Goal: Task Accomplishment & Management: Manage account settings

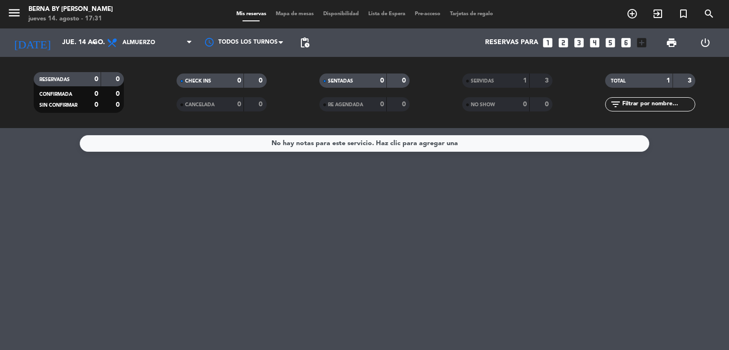
click at [77, 40] on input "jue. 14 ago." at bounding box center [102, 42] width 90 height 17
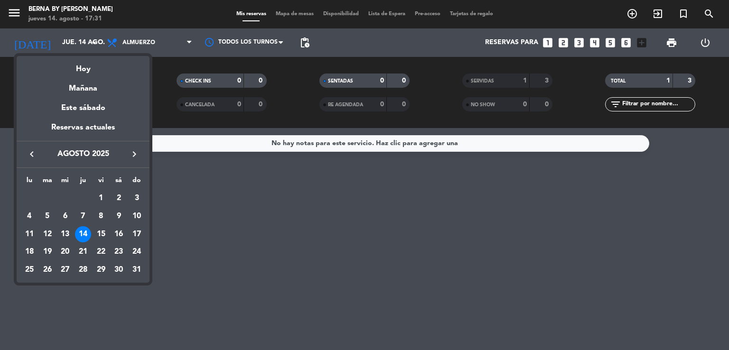
drag, startPoint x: 103, startPoint y: 229, endPoint x: 117, endPoint y: 221, distance: 16.2
click at [103, 230] on div "15" at bounding box center [101, 234] width 16 height 16
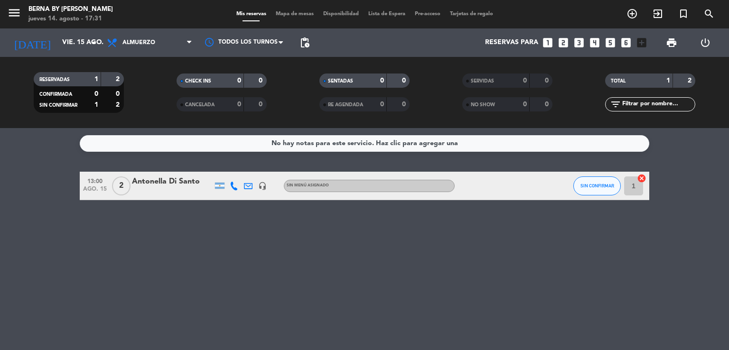
click at [340, 235] on div "No hay notas para este servicio. Haz clic para agregar una 13:00 [DATE] 2 Anton…" at bounding box center [364, 239] width 729 height 222
click at [86, 46] on input "vie. 15 ago." at bounding box center [102, 42] width 90 height 17
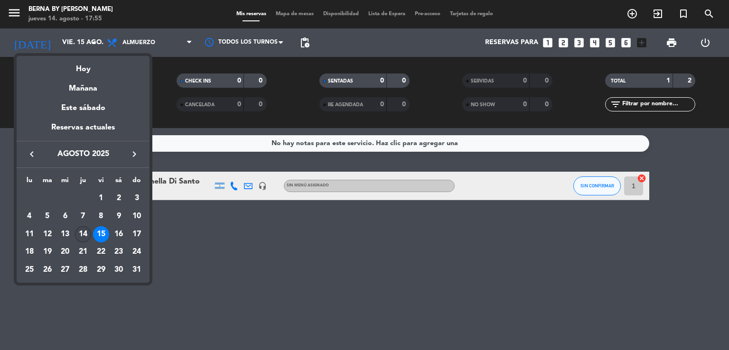
click at [87, 235] on div "14" at bounding box center [83, 234] width 16 height 16
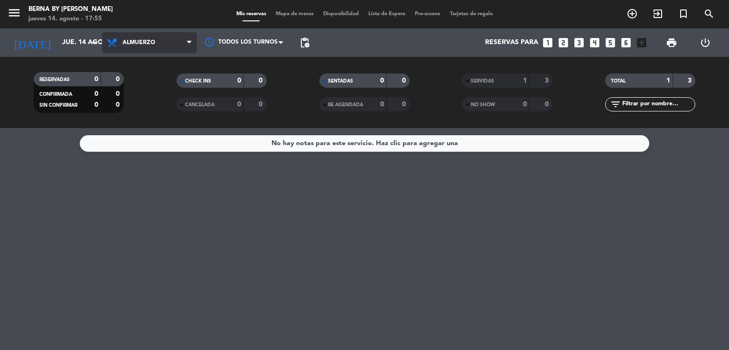
drag, startPoint x: 128, startPoint y: 42, endPoint x: 143, endPoint y: 86, distance: 46.4
click at [128, 45] on span "Almuerzo" at bounding box center [138, 42] width 33 height 7
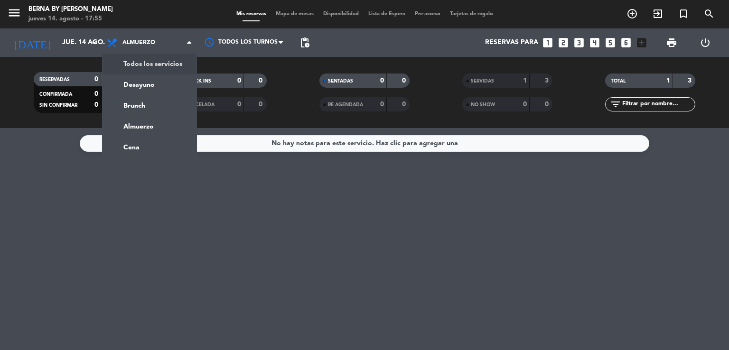
click at [152, 67] on div "menu Berna by [PERSON_NAME] 14. agosto - 17:55 Mis reservas Mapa de mesas Dispo…" at bounding box center [364, 64] width 729 height 128
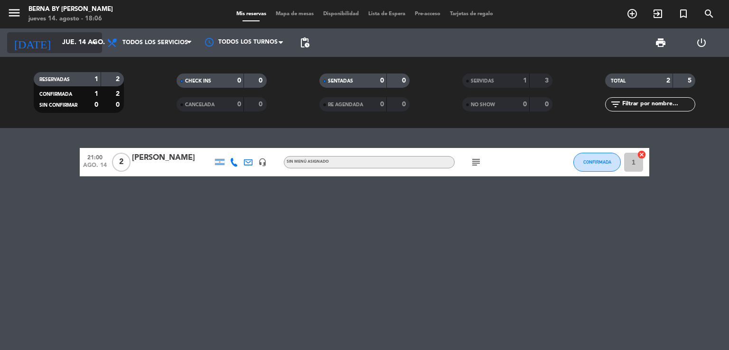
click at [76, 48] on input "jue. 14 ago." at bounding box center [102, 42] width 90 height 17
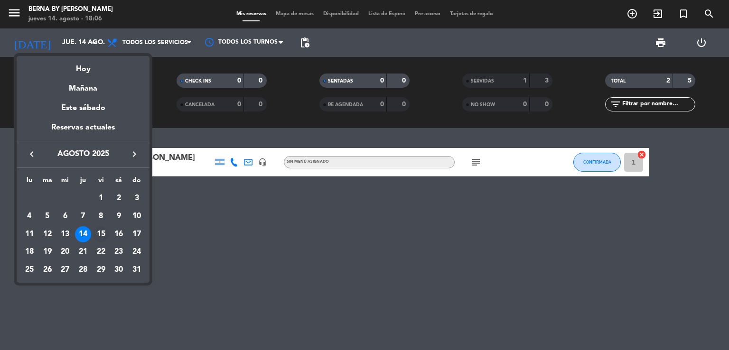
click at [102, 230] on div "15" at bounding box center [101, 234] width 16 height 16
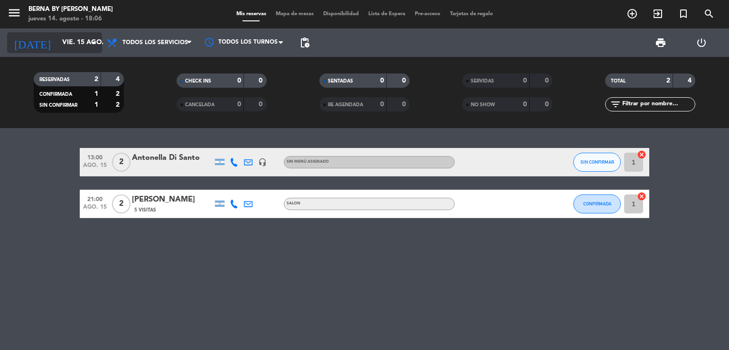
click at [85, 40] on input "vie. 15 ago." at bounding box center [102, 42] width 90 height 17
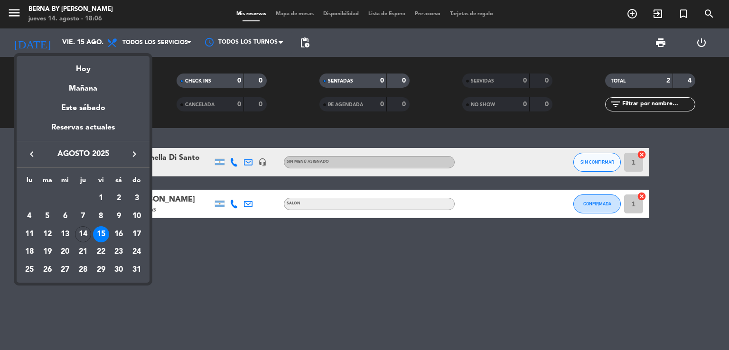
click at [82, 230] on div "14" at bounding box center [83, 234] width 16 height 16
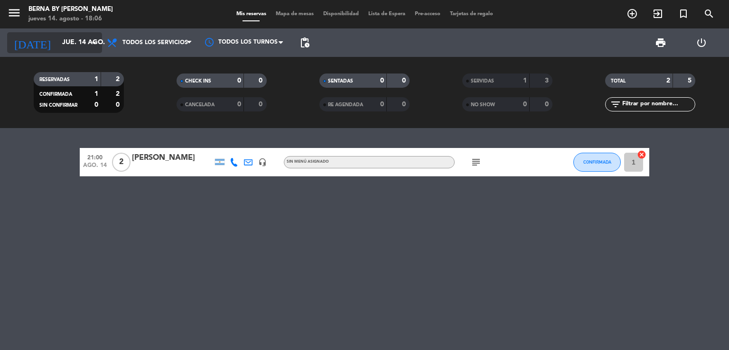
click at [87, 38] on input "jue. 14 ago." at bounding box center [102, 42] width 90 height 17
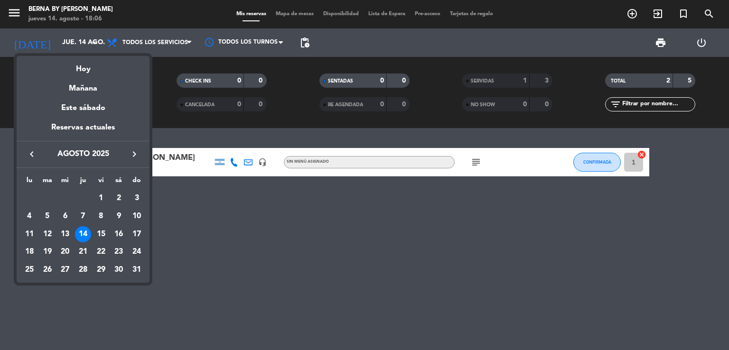
click at [103, 235] on div "15" at bounding box center [101, 234] width 16 height 16
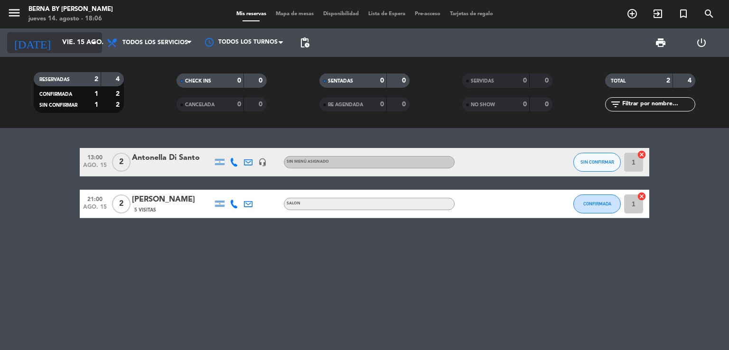
click at [78, 50] on input "vie. 15 ago." at bounding box center [102, 42] width 90 height 17
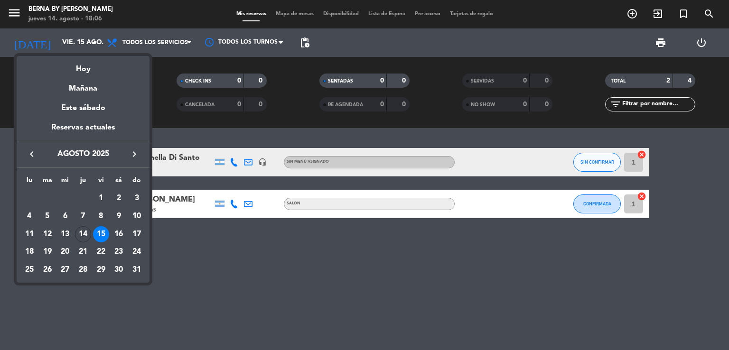
click at [121, 231] on div "16" at bounding box center [119, 234] width 16 height 16
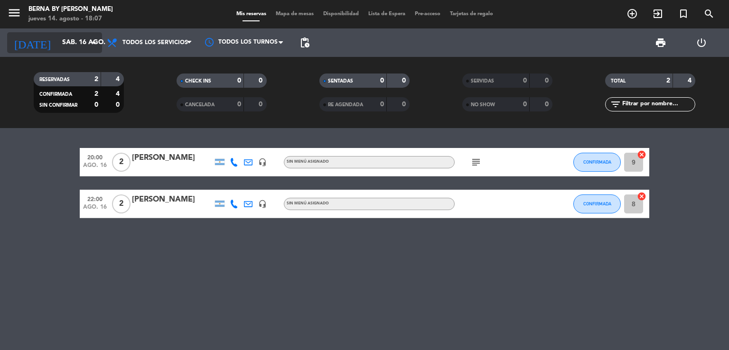
click at [57, 42] on input "sáb. 16 ago." at bounding box center [102, 42] width 90 height 17
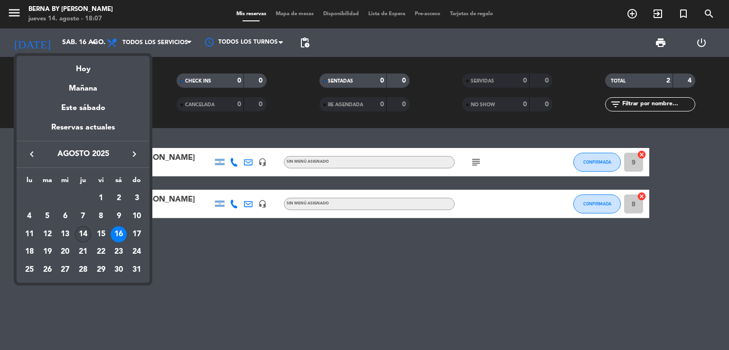
click at [84, 231] on div "14" at bounding box center [83, 234] width 16 height 16
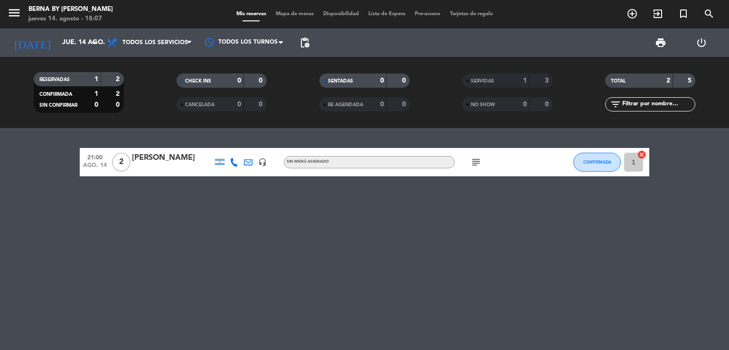
drag, startPoint x: 40, startPoint y: 236, endPoint x: 37, endPoint y: 241, distance: 5.9
click at [38, 240] on div "21:00 [DATE] 2 [PERSON_NAME] headset_mic Sin menú asignado subject CONFIRMADA 1…" at bounding box center [364, 239] width 729 height 222
click at [61, 43] on input "jue. 14 ago." at bounding box center [102, 42] width 90 height 17
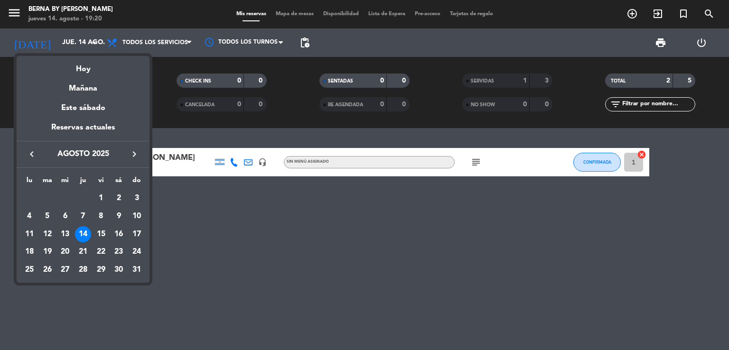
click at [105, 233] on div "15" at bounding box center [101, 234] width 16 height 16
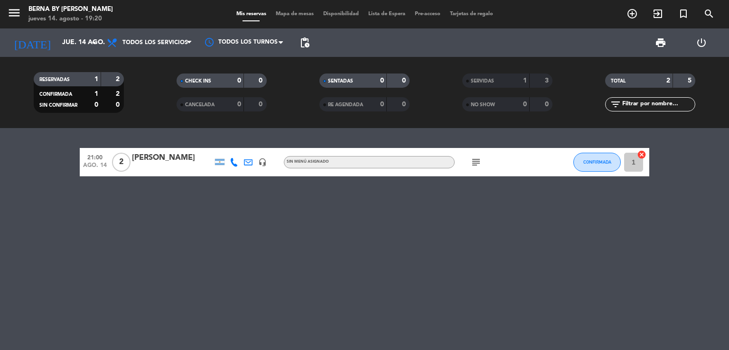
type input "vie. 15 ago."
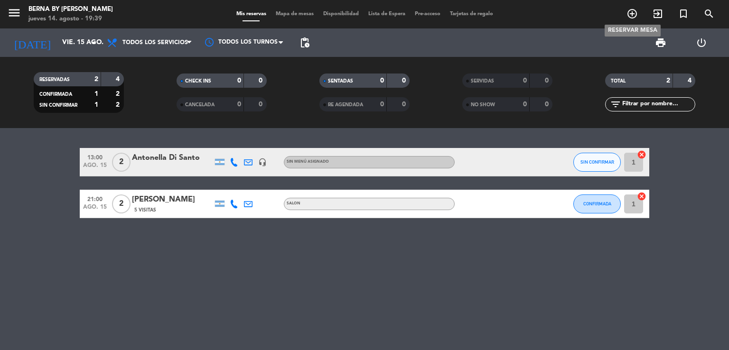
click at [626, 11] on span "add_circle_outline" at bounding box center [633, 14] width 26 height 16
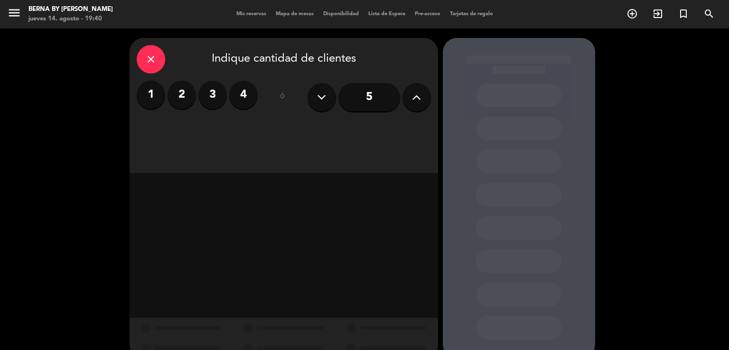
click at [244, 99] on label "4" at bounding box center [243, 95] width 28 height 28
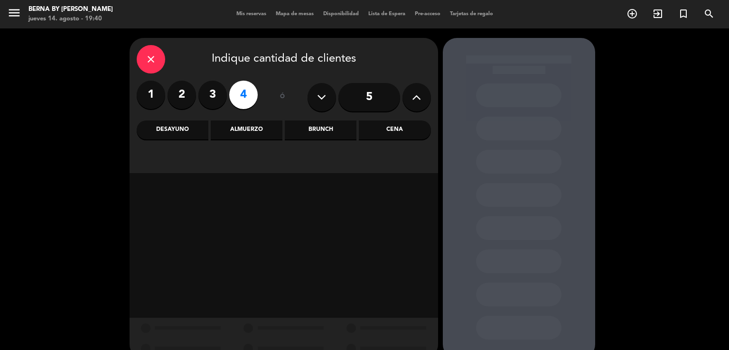
click at [245, 127] on div "Almuerzo" at bounding box center [247, 130] width 72 height 19
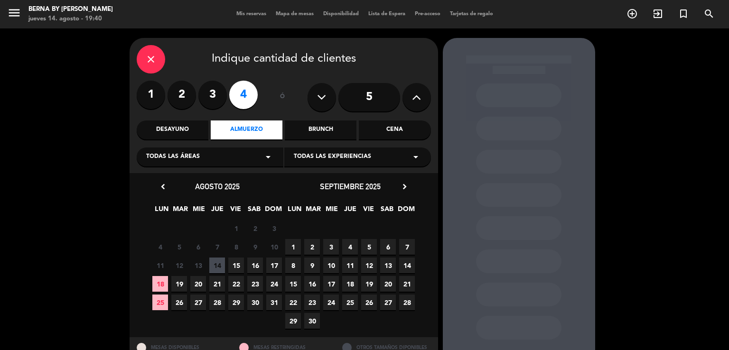
drag, startPoint x: 236, startPoint y: 263, endPoint x: 242, endPoint y: 257, distance: 9.1
click at [236, 263] on span "15" at bounding box center [236, 266] width 16 height 16
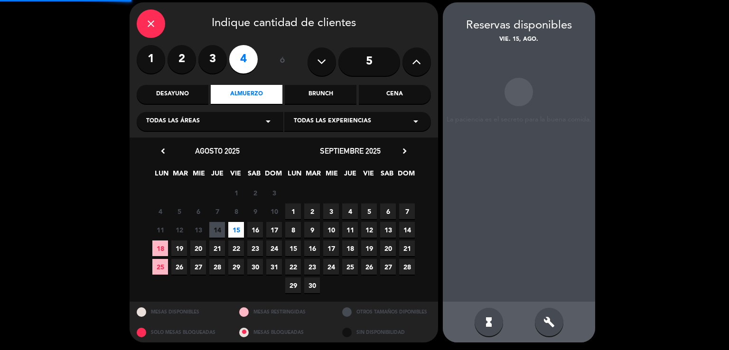
scroll to position [37, 0]
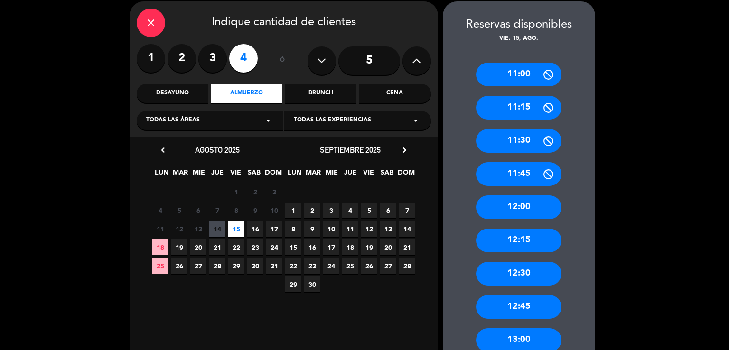
click at [527, 338] on div "13:00" at bounding box center [518, 341] width 85 height 24
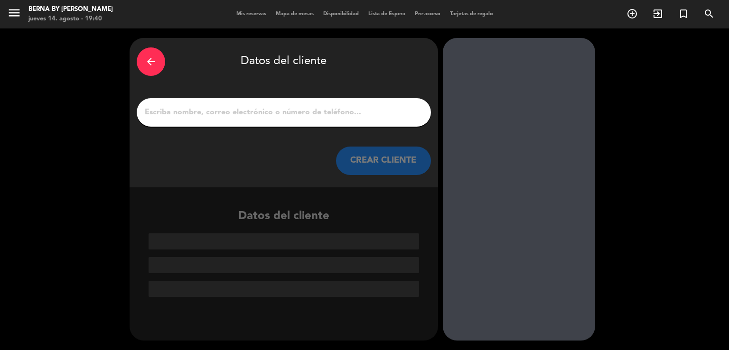
scroll to position [0, 0]
click at [220, 119] on div at bounding box center [284, 112] width 294 height 28
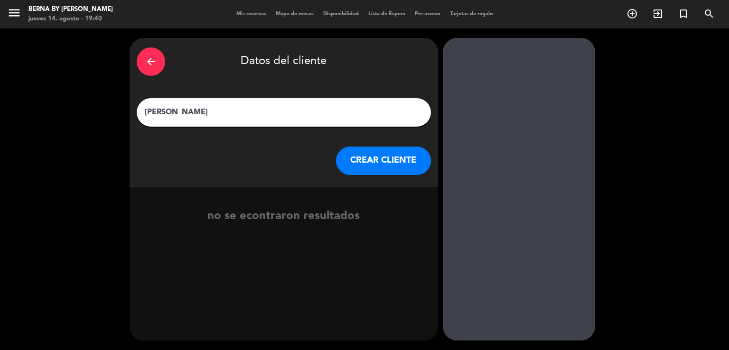
drag, startPoint x: 191, startPoint y: 109, endPoint x: 270, endPoint y: 187, distance: 110.4
click at [191, 111] on input "[PERSON_NAME]" at bounding box center [284, 112] width 280 height 13
type input "[PERSON_NAME] Y [PERSON_NAME]"
click at [351, 160] on button "CREAR CLIENTE" at bounding box center [383, 161] width 95 height 28
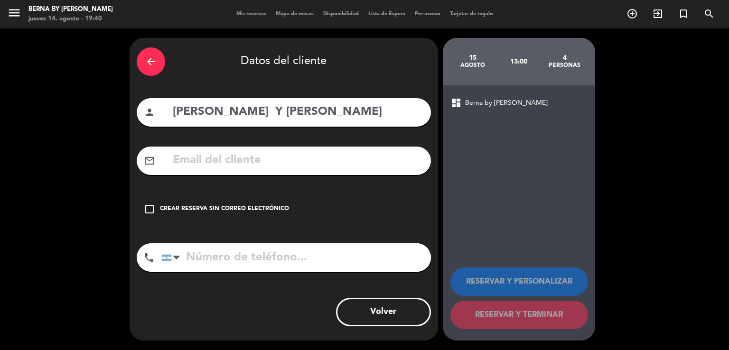
click at [178, 159] on input "text" at bounding box center [298, 160] width 252 height 19
drag, startPoint x: 209, startPoint y: 203, endPoint x: 209, endPoint y: 210, distance: 7.6
click at [209, 203] on div "check_box_outline_blank Crear reserva sin correo electrónico" at bounding box center [284, 209] width 294 height 28
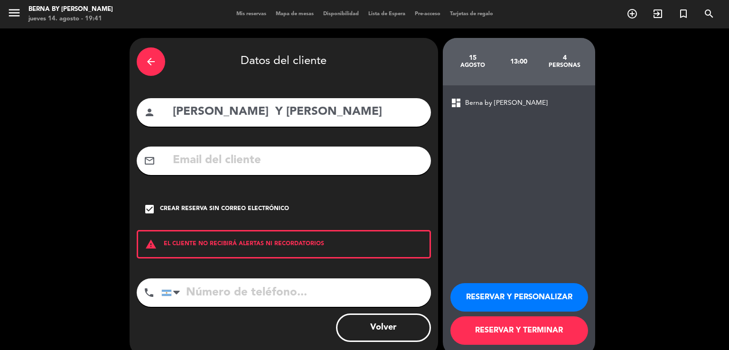
click at [237, 285] on input "tel" at bounding box center [296, 293] width 270 height 28
paste input "1167367356"
type input "1167367356"
click at [480, 323] on button "RESERVAR Y TERMINAR" at bounding box center [520, 331] width 138 height 28
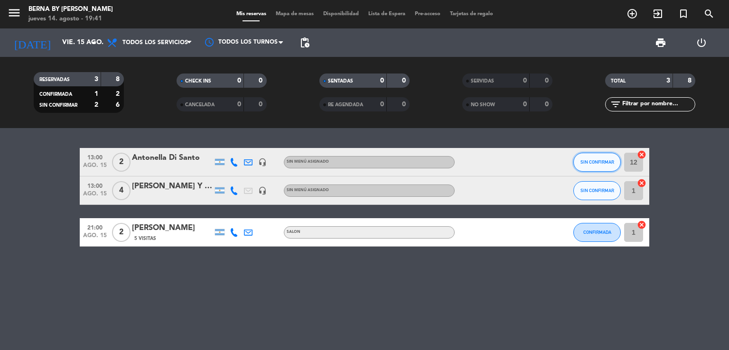
click at [595, 165] on button "SIN CONFIRMAR" at bounding box center [596, 162] width 47 height 19
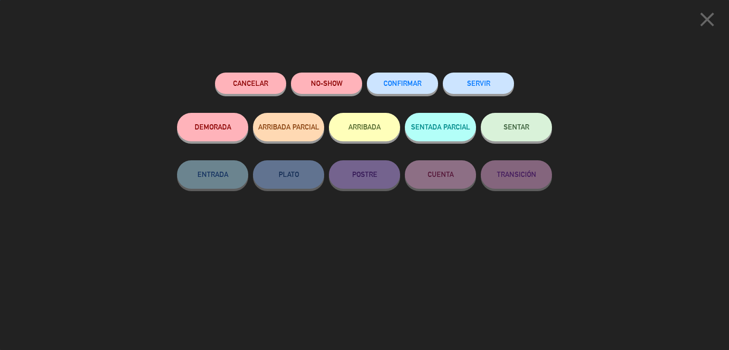
click at [404, 84] on span "CONFIRMAR" at bounding box center [403, 83] width 38 height 8
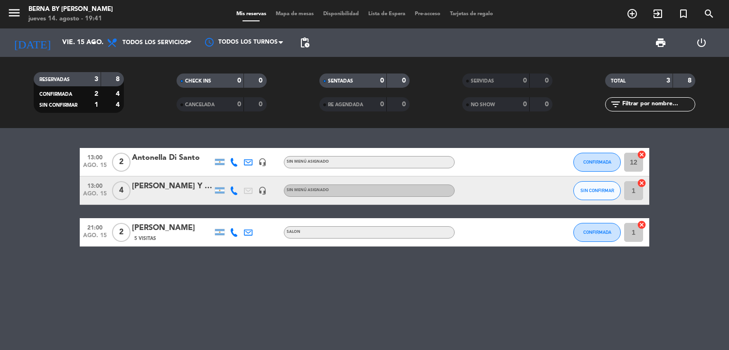
click at [173, 184] on div "[PERSON_NAME] Y [PERSON_NAME]" at bounding box center [172, 186] width 81 height 12
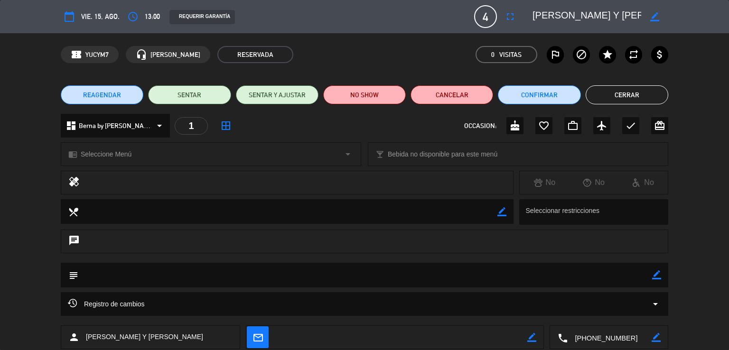
click at [610, 98] on button "Cerrar" at bounding box center [627, 94] width 83 height 19
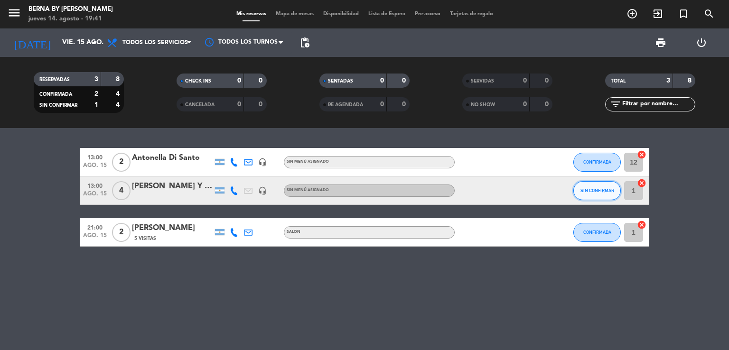
click at [598, 185] on button "SIN CONFIRMAR" at bounding box center [596, 190] width 47 height 19
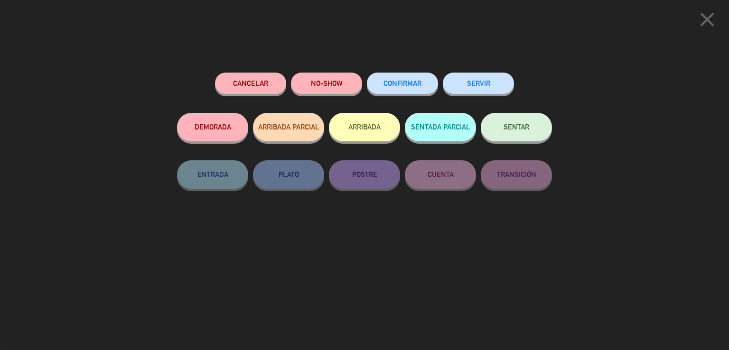
click at [405, 91] on button "CONFIRMAR" at bounding box center [402, 83] width 71 height 21
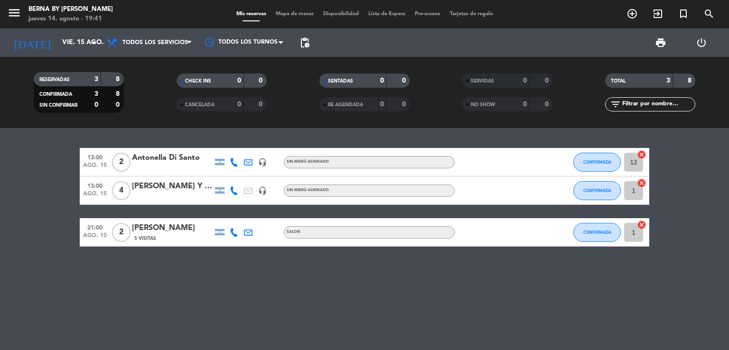
click at [188, 182] on div "[PERSON_NAME] Y [PERSON_NAME]" at bounding box center [172, 186] width 81 height 12
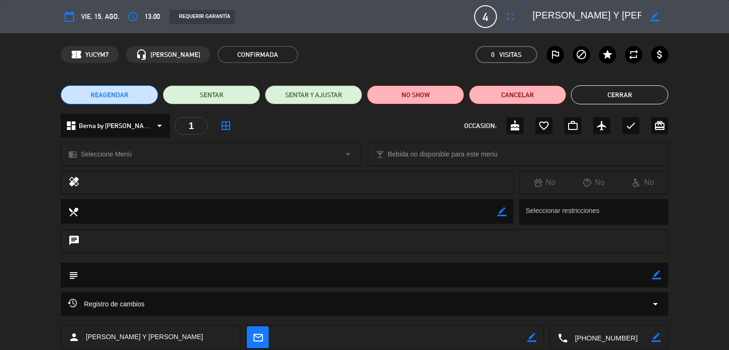
click at [653, 275] on icon "border_color" at bounding box center [656, 275] width 9 height 9
click at [617, 276] on textarea at bounding box center [365, 275] width 574 height 24
type textarea "GRANDE CUISINE"
click at [659, 280] on div at bounding box center [656, 275] width 9 height 25
click at [660, 276] on icon at bounding box center [656, 275] width 9 height 9
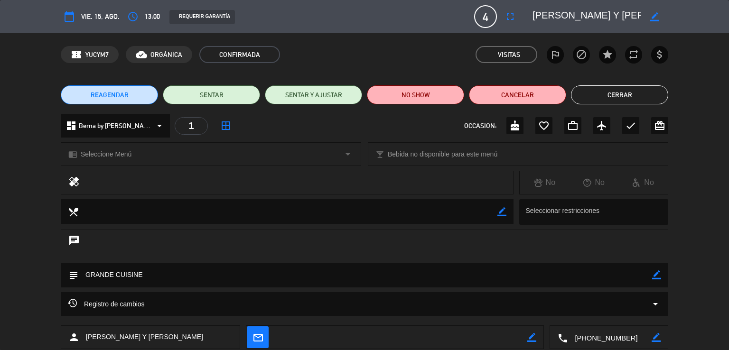
click at [631, 91] on button "Cerrar" at bounding box center [619, 94] width 97 height 19
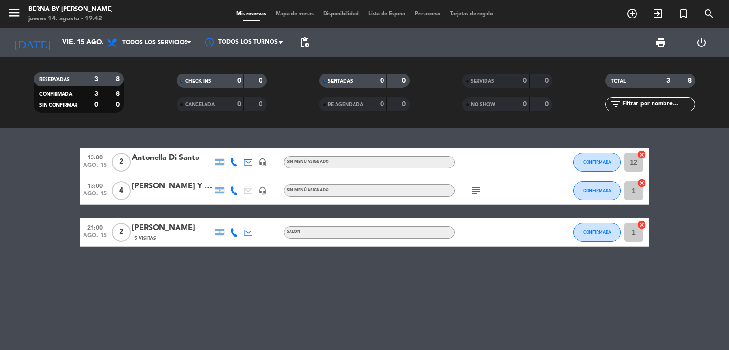
drag, startPoint x: 477, startPoint y: 187, endPoint x: 479, endPoint y: 192, distance: 5.9
click at [477, 187] on icon "subject" at bounding box center [475, 190] width 11 height 11
click at [38, 186] on bookings-row "13:00 [DATE] 2 Antonella Di Santo headset_mic Sin menú asignado CONFIRMADA 12 c…" at bounding box center [364, 197] width 729 height 99
click at [57, 165] on bookings-row "13:00 [DATE] 2 Antonella Di Santo headset_mic Sin menú asignado CONFIRMADA 12 c…" at bounding box center [364, 197] width 729 height 99
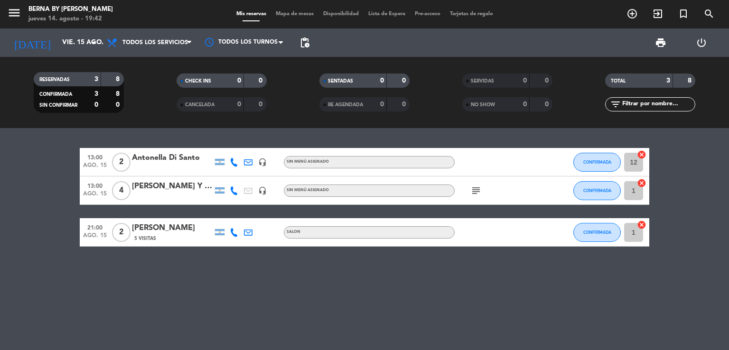
click at [44, 175] on bookings-row "13:00 [DATE] 2 Antonella Di Santo headset_mic Sin menú asignado CONFIRMADA 12 c…" at bounding box center [364, 197] width 729 height 99
click at [64, 42] on input "vie. 15 ago." at bounding box center [102, 42] width 90 height 17
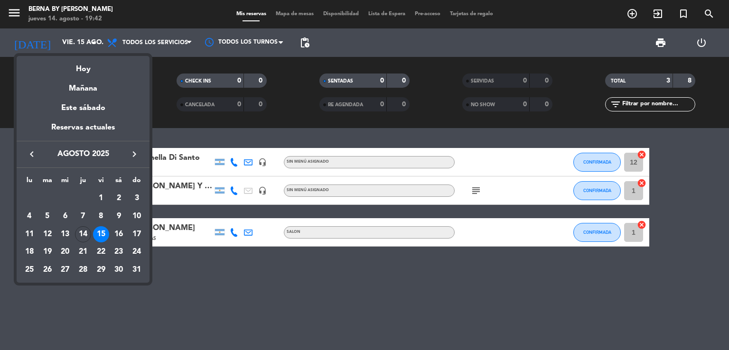
click at [81, 234] on div "14" at bounding box center [83, 234] width 16 height 16
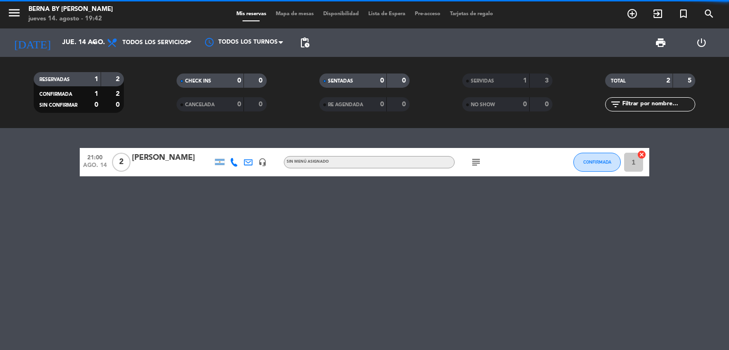
click at [73, 196] on div "21:00 [DATE] 2 [PERSON_NAME] headset_mic Sin menú asignado subject CONFIRMADA 1…" at bounding box center [364, 239] width 729 height 222
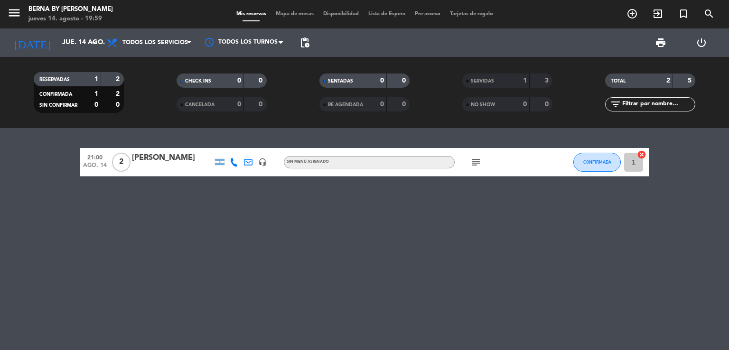
click at [199, 232] on div "21:00 [DATE] 2 [PERSON_NAME] headset_mic Sin menú asignado subject CONFIRMADA 1…" at bounding box center [364, 239] width 729 height 222
click at [197, 230] on div "21:00 [DATE] 2 [PERSON_NAME] headset_mic Sin menú asignado subject CONFIRMADA 1…" at bounding box center [364, 239] width 729 height 222
click at [135, 200] on div "21:00 [DATE] 2 [PERSON_NAME] headset_mic Sin menú asignado subject CONFIRMADA 1…" at bounding box center [364, 239] width 729 height 222
click at [133, 200] on div "21:00 [DATE] 2 [PERSON_NAME] headset_mic Sin menú asignado subject CONFIRMADA 1…" at bounding box center [364, 239] width 729 height 222
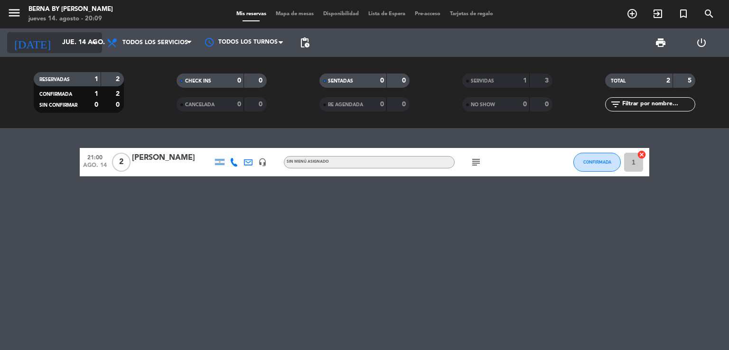
click at [85, 39] on input "jue. 14 ago." at bounding box center [102, 42] width 90 height 17
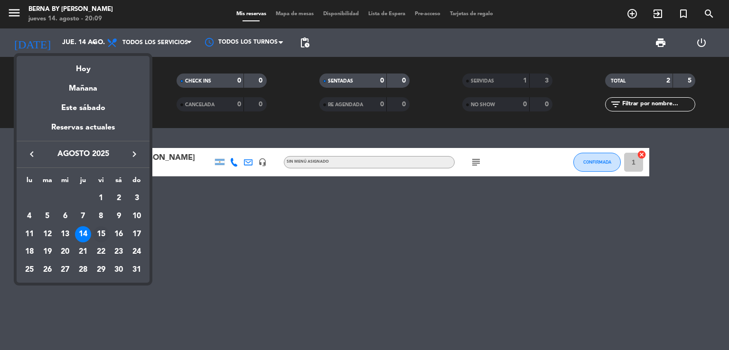
click at [103, 236] on div "15" at bounding box center [101, 234] width 16 height 16
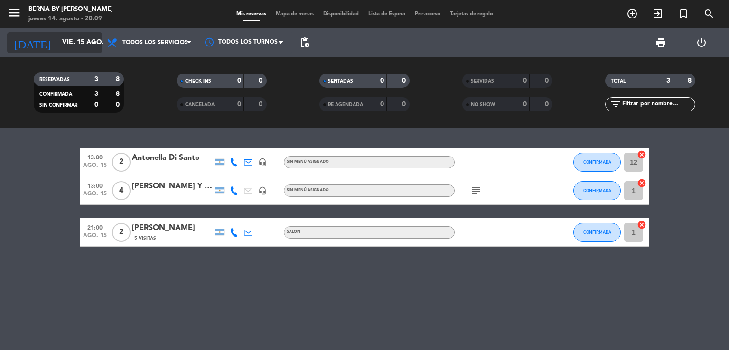
click at [75, 41] on input "vie. 15 ago." at bounding box center [102, 42] width 90 height 17
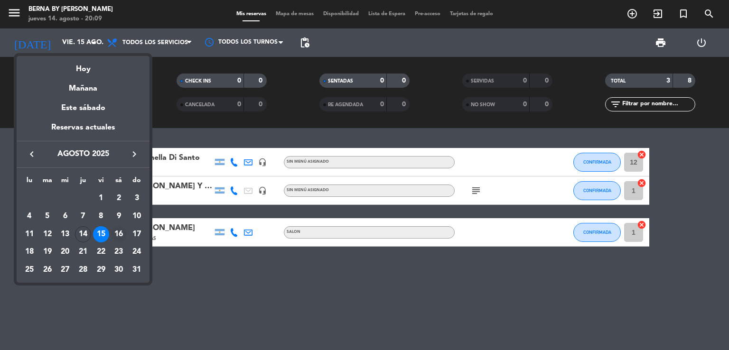
click at [117, 239] on div "16" at bounding box center [119, 234] width 16 height 16
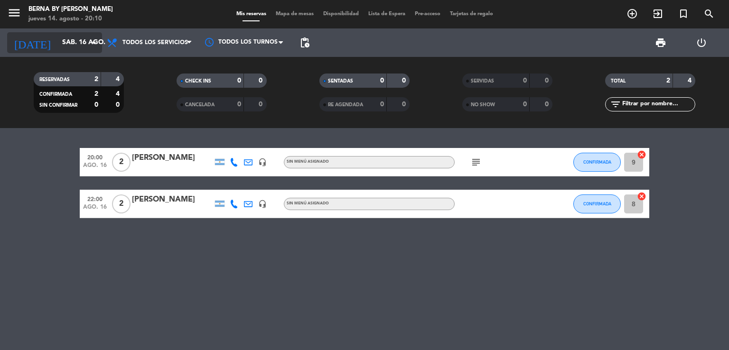
click at [57, 44] on input "sáb. 16 ago." at bounding box center [102, 42] width 90 height 17
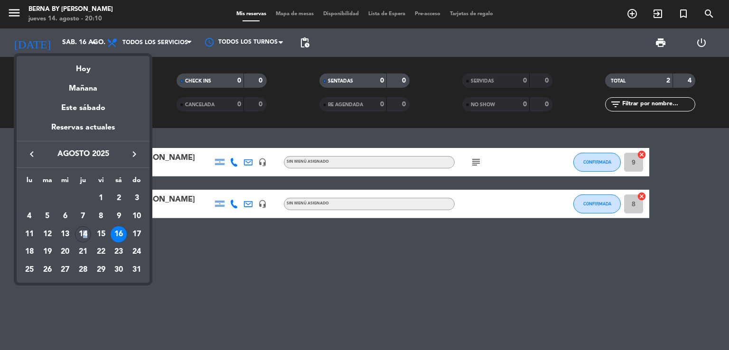
click at [85, 231] on div "14" at bounding box center [83, 234] width 16 height 16
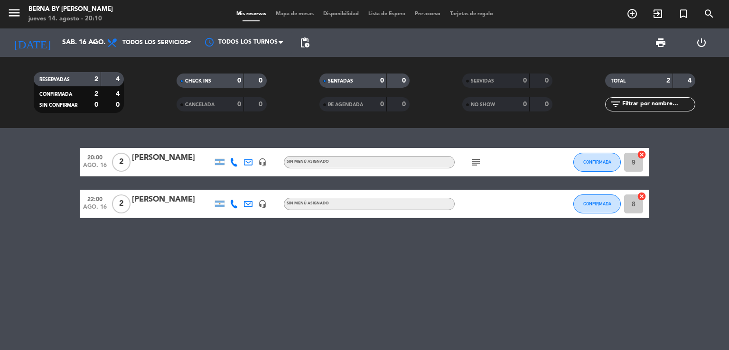
type input "jue. 14 ago."
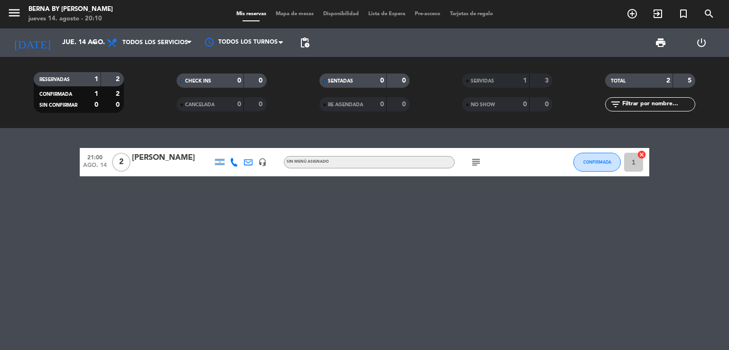
click at [636, 162] on input "1" at bounding box center [633, 162] width 19 height 19
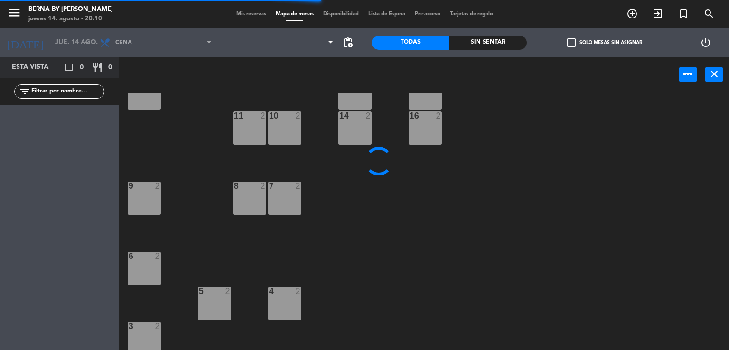
scroll to position [73, 0]
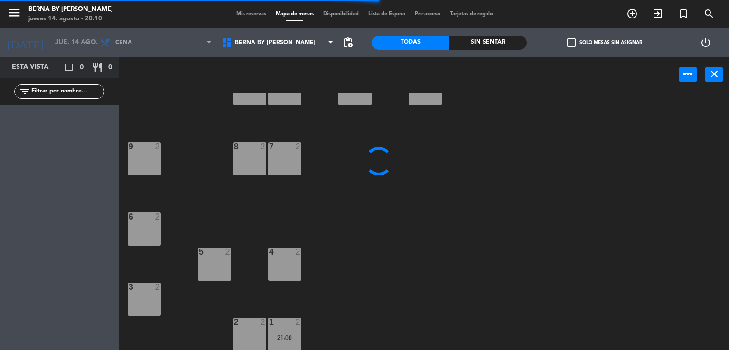
click at [151, 300] on div "3 2" at bounding box center [144, 299] width 33 height 33
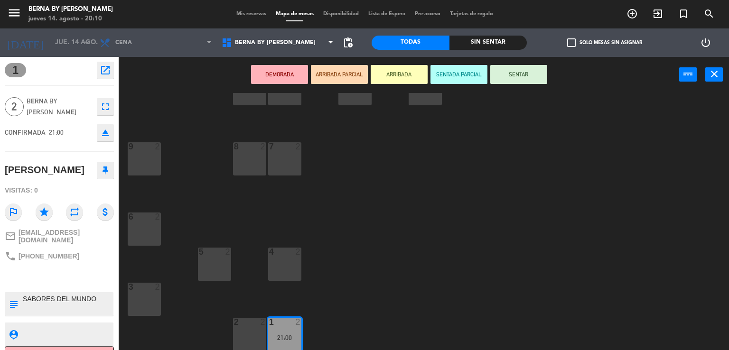
click at [142, 294] on div "3 2" at bounding box center [144, 299] width 33 height 33
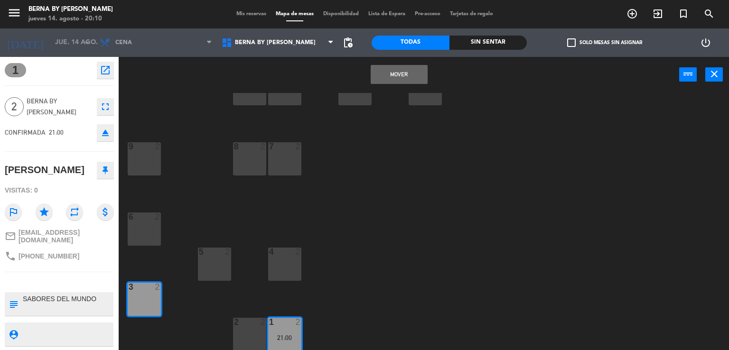
drag, startPoint x: 287, startPoint y: 331, endPoint x: 296, endPoint y: 330, distance: 9.1
click at [288, 331] on div "1 2 21:00" at bounding box center [284, 334] width 33 height 33
click at [389, 68] on button "Mover" at bounding box center [399, 74] width 57 height 19
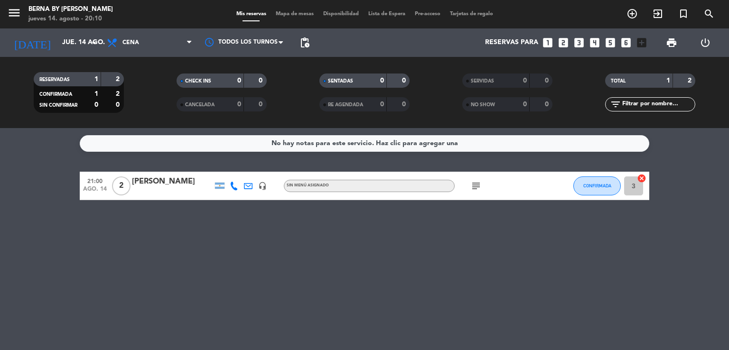
click at [316, 218] on div "No hay notas para este servicio. Haz clic para agregar una 21:00 [DATE] 2 [PERS…" at bounding box center [364, 239] width 729 height 222
click at [630, 15] on icon "add_circle_outline" at bounding box center [632, 13] width 11 height 11
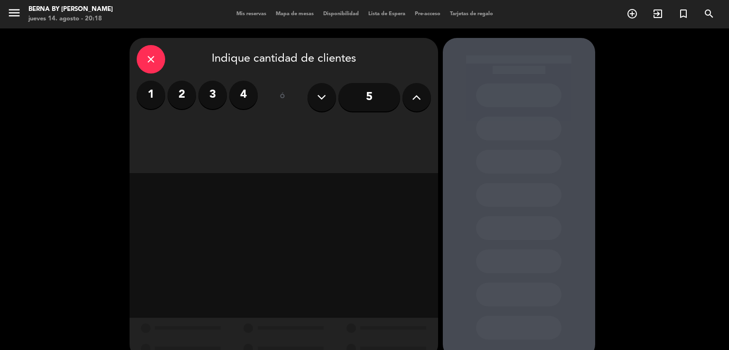
drag, startPoint x: 244, startPoint y: 94, endPoint x: 218, endPoint y: 122, distance: 38.3
click at [222, 121] on div "close Indique cantidad de clientes 1 2 3 4 ó 5" at bounding box center [284, 105] width 309 height 135
click at [247, 99] on label "4" at bounding box center [243, 95] width 28 height 28
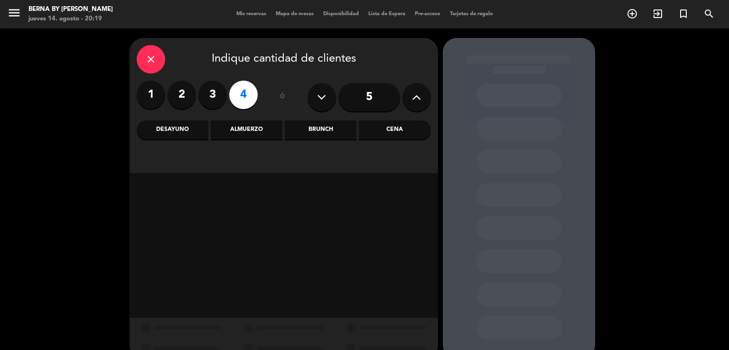
click at [404, 137] on div "Cena" at bounding box center [395, 130] width 72 height 19
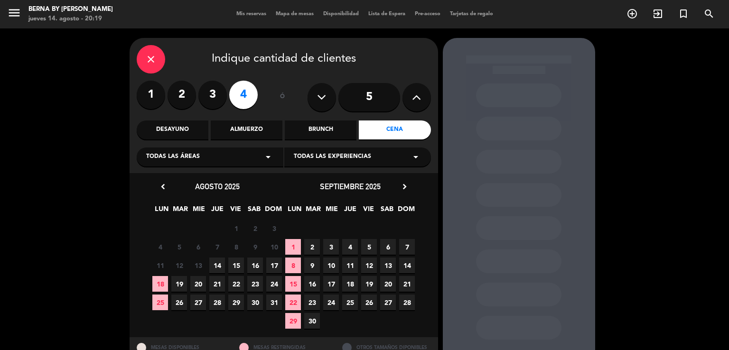
click at [222, 266] on span "14" at bounding box center [217, 266] width 16 height 16
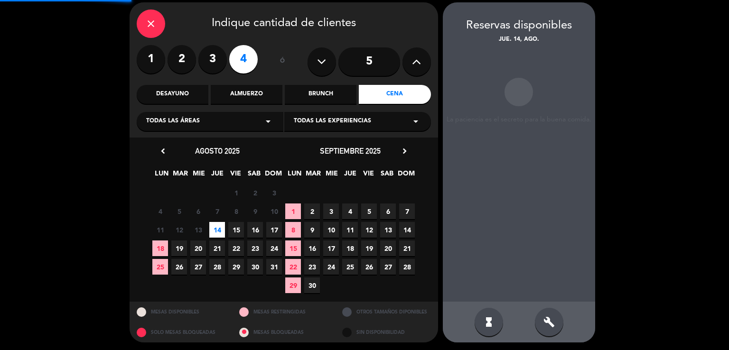
scroll to position [37, 0]
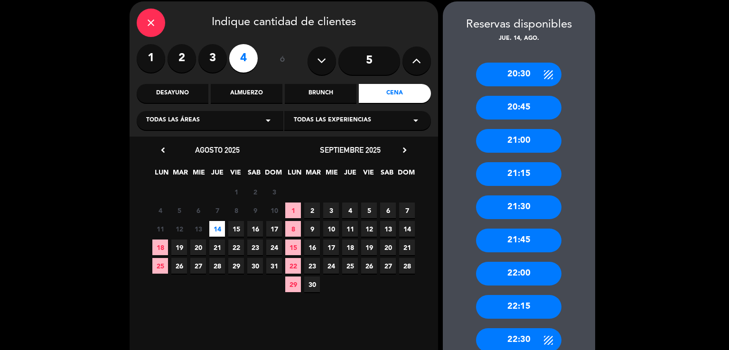
click at [532, 146] on div "21:00" at bounding box center [518, 141] width 85 height 24
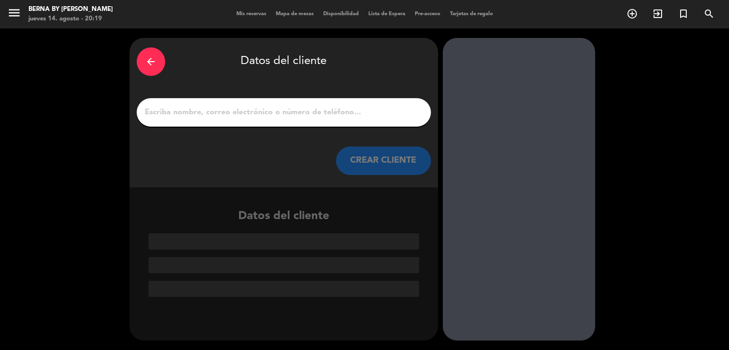
scroll to position [0, 0]
click at [241, 112] on input "1" at bounding box center [284, 112] width 280 height 13
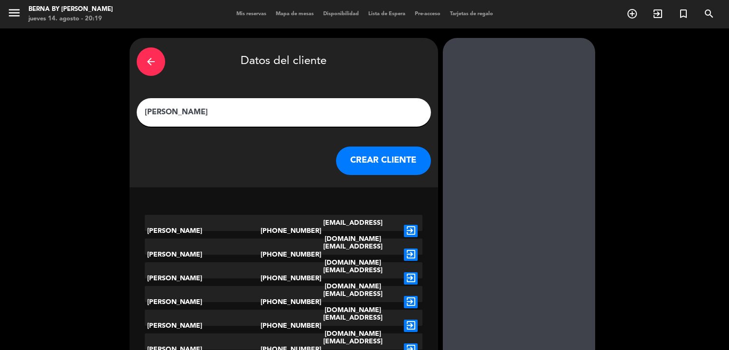
type input "[PERSON_NAME]"
click at [359, 163] on button "CREAR CLIENTE" at bounding box center [383, 161] width 95 height 28
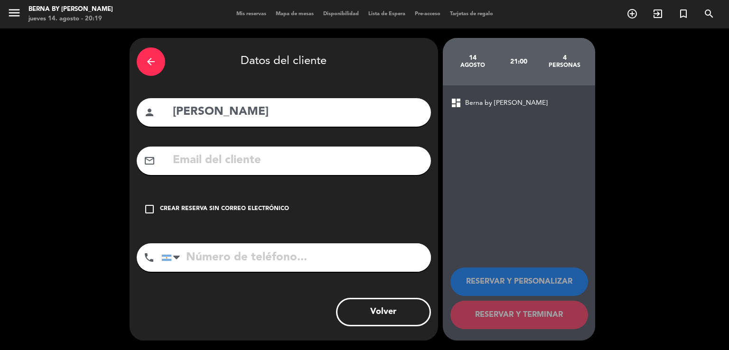
click at [241, 259] on input "tel" at bounding box center [296, 258] width 270 height 28
click at [192, 207] on div "Crear reserva sin correo electrónico" at bounding box center [224, 209] width 129 height 9
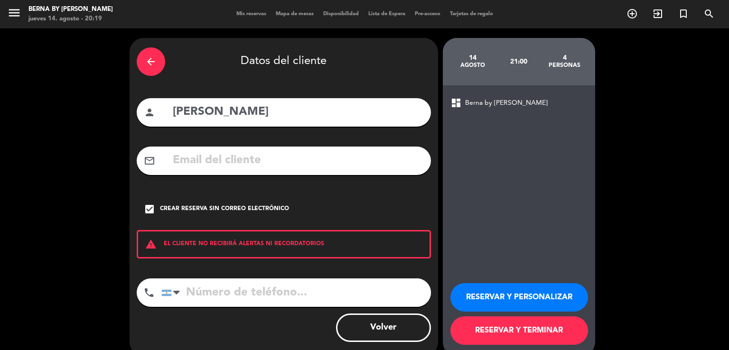
click at [215, 286] on input "tel" at bounding box center [296, 293] width 270 height 28
type input "1140558887"
click at [500, 333] on button "RESERVAR Y TERMINAR" at bounding box center [520, 331] width 138 height 28
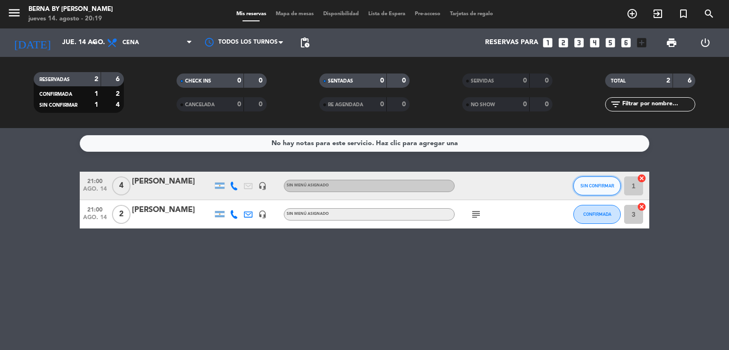
click at [597, 185] on span "SIN CONFIRMAR" at bounding box center [598, 185] width 34 height 5
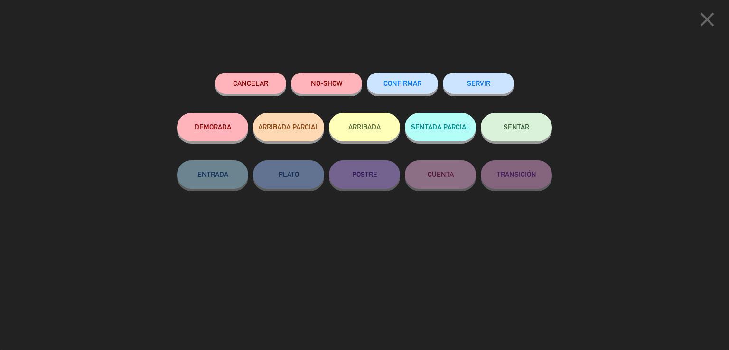
drag, startPoint x: 425, startPoint y: 85, endPoint x: 416, endPoint y: 91, distance: 10.9
click at [424, 85] on button "CONFIRMAR" at bounding box center [402, 83] width 71 height 21
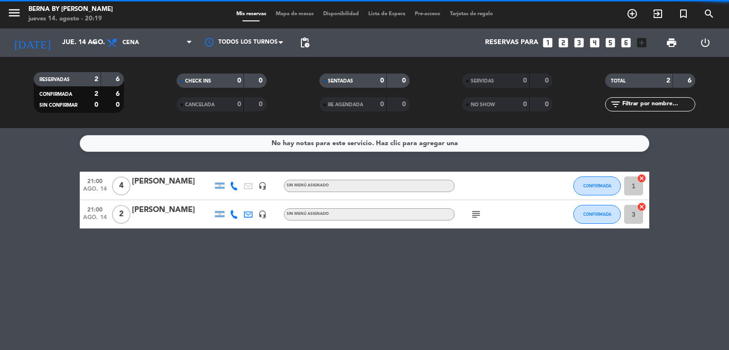
click at [62, 185] on bookings-row "21:00 [DATE] 4 [PERSON_NAME] headset_mic Sin menú asignado CONFIRMADA 1 cancel …" at bounding box center [364, 200] width 729 height 57
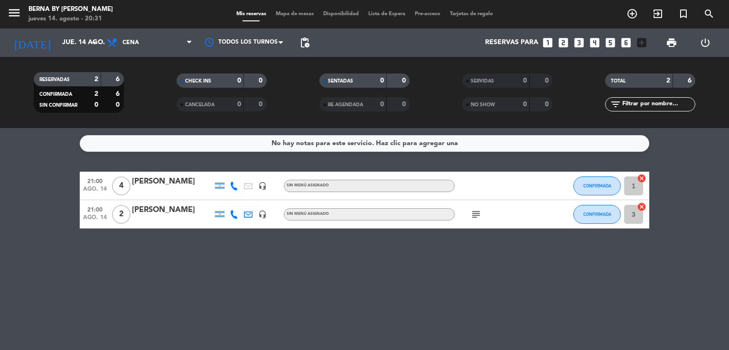
click at [62, 189] on bookings-row "21:00 [DATE] 4 [PERSON_NAME] headset_mic Sin menú asignado CONFIRMADA 1 cancel …" at bounding box center [364, 200] width 729 height 57
click at [307, 45] on span "pending_actions" at bounding box center [304, 42] width 11 height 11
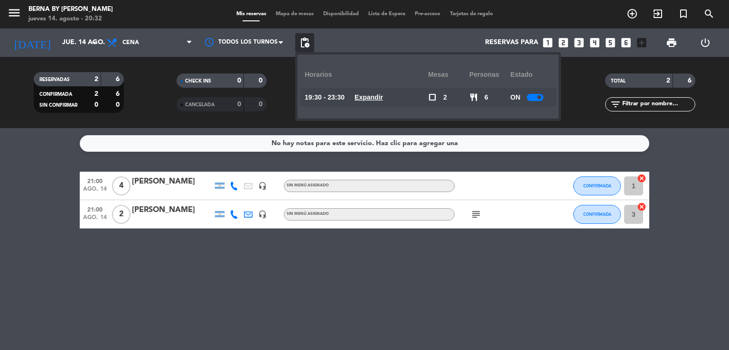
click at [65, 169] on div "No hay notas para este servicio. Haz clic para agregar una 21:00 [DATE] 4 [PERS…" at bounding box center [364, 239] width 729 height 222
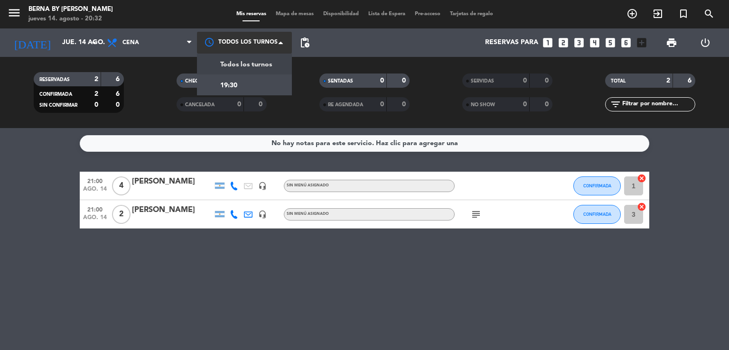
click at [207, 37] on div at bounding box center [244, 42] width 95 height 21
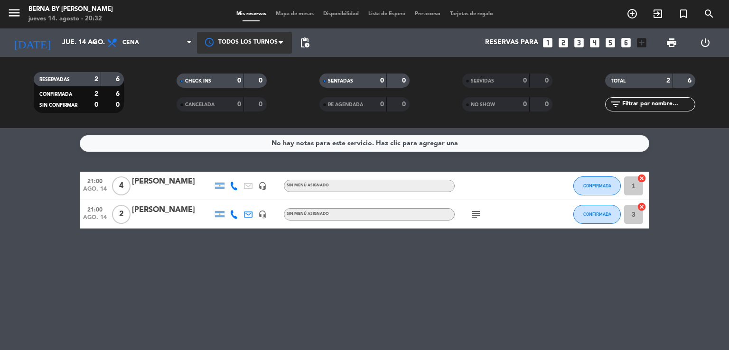
click at [207, 36] on div at bounding box center [244, 42] width 95 height 21
click at [43, 162] on div "No hay notas para este servicio. Haz clic para agregar una 21:00 [DATE] 4 [PERS…" at bounding box center [364, 239] width 729 height 222
click at [477, 215] on icon "subject" at bounding box center [475, 214] width 11 height 11
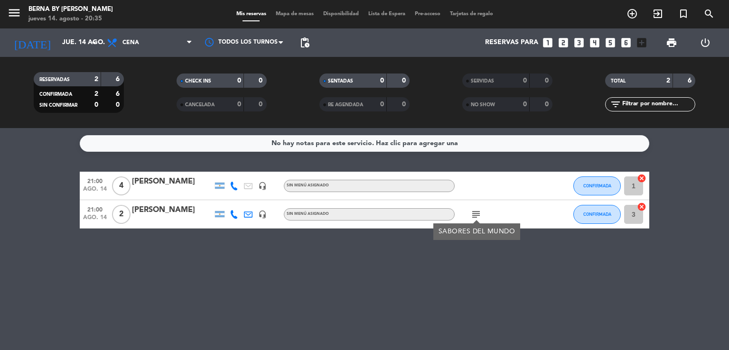
drag, startPoint x: 454, startPoint y: 280, endPoint x: 446, endPoint y: 266, distance: 15.3
click at [453, 282] on div "No hay notas para este servicio. Haz clic para agregar una 21:00 [DATE] 4 [PERS…" at bounding box center [364, 239] width 729 height 222
click at [144, 185] on div "[PERSON_NAME]" at bounding box center [172, 182] width 81 height 12
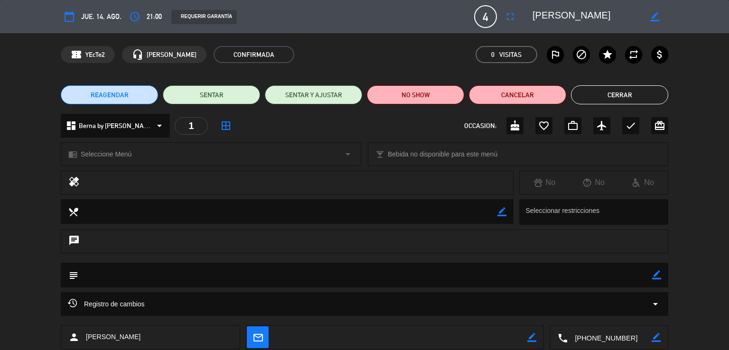
click at [618, 96] on button "Cerrar" at bounding box center [619, 94] width 97 height 19
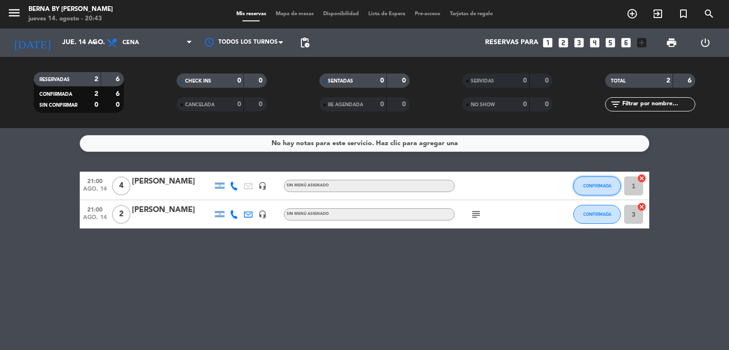
click at [594, 188] on span "CONFIRMADA" at bounding box center [597, 185] width 28 height 5
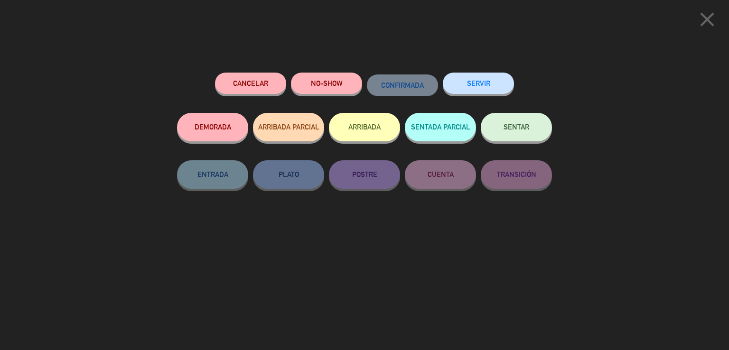
click at [517, 125] on span "SENTAR" at bounding box center [517, 127] width 26 height 8
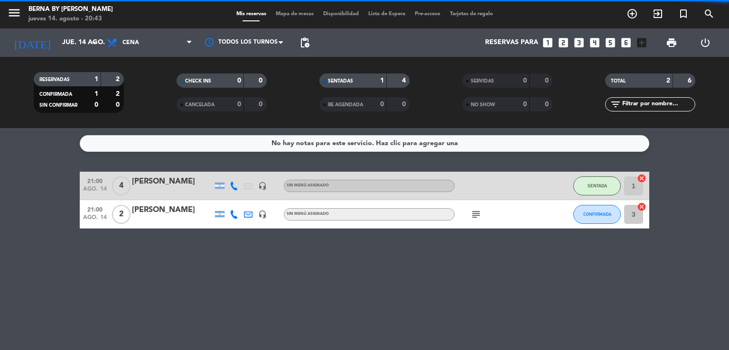
drag, startPoint x: 165, startPoint y: 267, endPoint x: 45, endPoint y: 271, distance: 120.2
click at [164, 268] on div "No hay notas para este servicio. Haz clic para agregar una 21:00 [DATE] 4 [PERS…" at bounding box center [364, 239] width 729 height 222
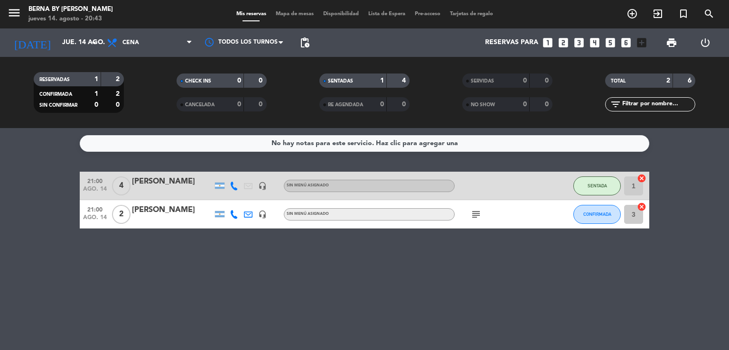
drag, startPoint x: 37, startPoint y: 182, endPoint x: 77, endPoint y: 209, distance: 48.9
click at [64, 207] on bookings-row "21:00 [DATE] 4 [PERSON_NAME] headset_mic Sin menú asignado SENTADA 1 cancel 21:…" at bounding box center [364, 200] width 729 height 57
click at [141, 283] on div "No hay notas para este servicio. Haz clic para agregar una 21:00 [DATE] 4 [PERS…" at bounding box center [364, 239] width 729 height 222
click at [184, 262] on div "No hay notas para este servicio. Haz clic para agregar una 21:00 [DATE] 4 [PERS…" at bounding box center [364, 239] width 729 height 222
click at [478, 216] on icon "subject" at bounding box center [475, 214] width 11 height 11
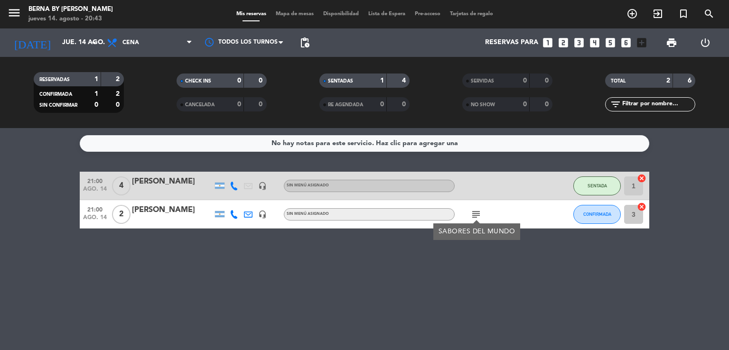
click at [454, 271] on div "No hay notas para este servicio. Haz clic para agregar una 21:00 [DATE] 4 [PERS…" at bounding box center [364, 239] width 729 height 222
click at [386, 259] on div "No hay notas para este servicio. Haz clic para agregar una 21:00 [DATE] 4 [PERS…" at bounding box center [364, 239] width 729 height 222
click at [385, 261] on div "No hay notas para este servicio. Haz clic para agregar una 21:00 [DATE] 4 [PERS…" at bounding box center [364, 239] width 729 height 222
click at [473, 217] on icon "subject" at bounding box center [475, 214] width 11 height 11
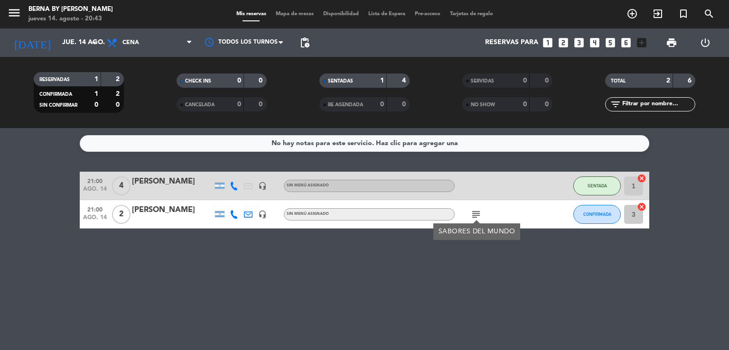
drag, startPoint x: 509, startPoint y: 280, endPoint x: 514, endPoint y: 275, distance: 6.7
click at [509, 280] on div "No hay notas para este servicio. Haz clic para agregar una 21:00 [DATE] 4 [PERS…" at bounding box center [364, 239] width 729 height 222
click at [591, 212] on span "CONFIRMADA" at bounding box center [597, 214] width 28 height 5
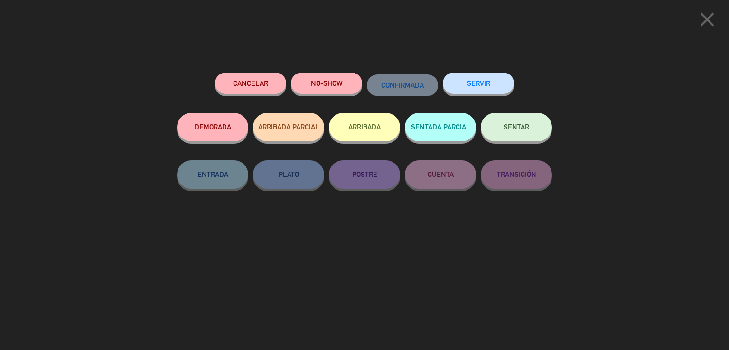
click at [509, 138] on button "SENTAR" at bounding box center [516, 127] width 71 height 28
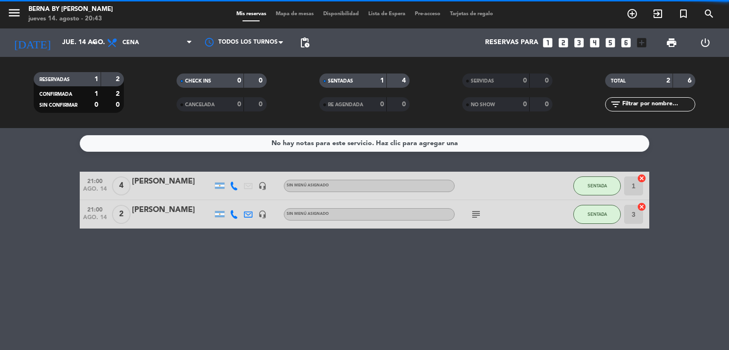
click at [361, 263] on div "No hay notas para este servicio. Haz clic para agregar una 21:00 [DATE] 4 [PERS…" at bounding box center [364, 239] width 729 height 222
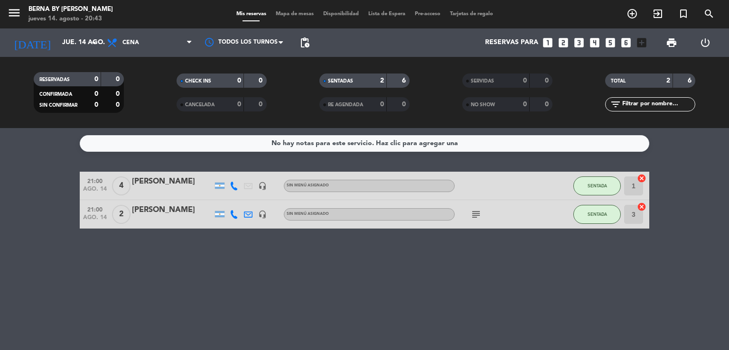
click at [34, 192] on bookings-row "21:00 [DATE] 4 [PERSON_NAME] headset_mic Sin menú asignado SENTADA 1 cancel 21:…" at bounding box center [364, 200] width 729 height 57
click at [473, 213] on icon "subject" at bounding box center [475, 214] width 11 height 11
click at [487, 268] on div "No hay notas para este servicio. Haz clic para agregar una 21:00 [DATE] 4 [PERS…" at bounding box center [364, 239] width 729 height 222
click at [663, 13] on icon "exit_to_app" at bounding box center [657, 13] width 11 height 11
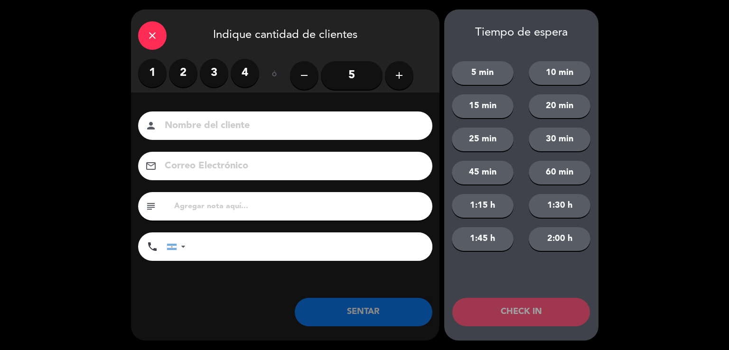
click at [185, 81] on label "2" at bounding box center [183, 73] width 28 height 28
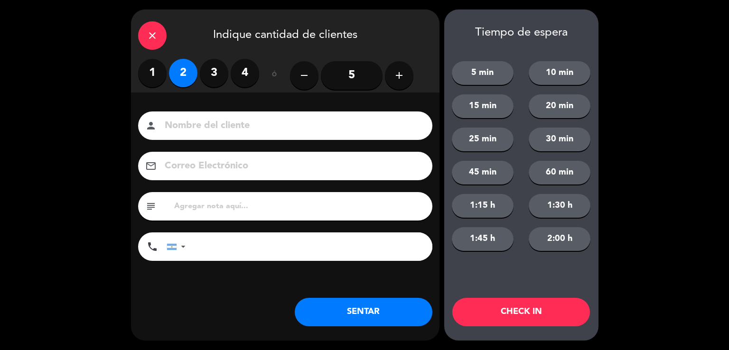
click at [220, 123] on input at bounding box center [292, 126] width 256 height 17
type input "IRAMS"
click at [387, 309] on button "SENTAR" at bounding box center [364, 312] width 138 height 28
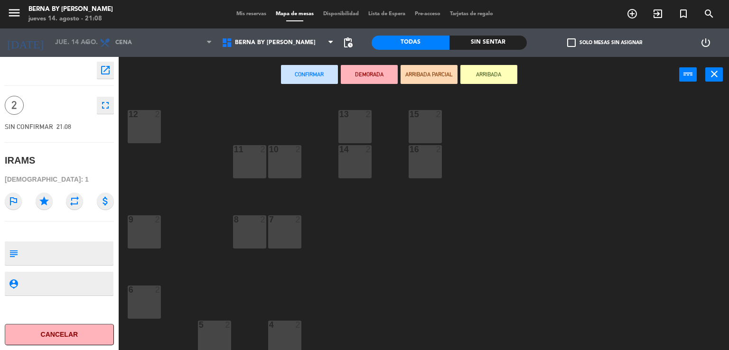
click at [150, 299] on div "6 2" at bounding box center [144, 302] width 33 height 33
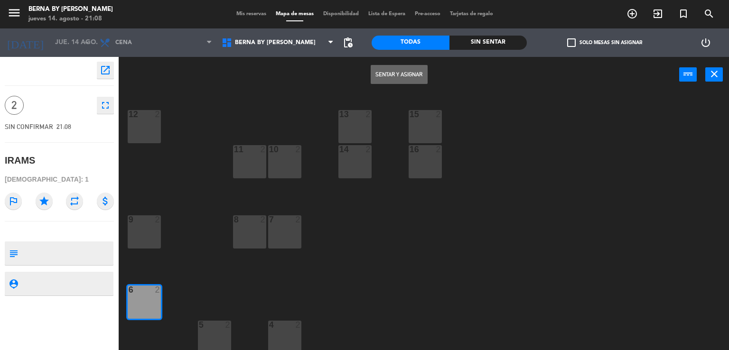
click at [382, 75] on button "Sentar y Asignar" at bounding box center [399, 74] width 57 height 19
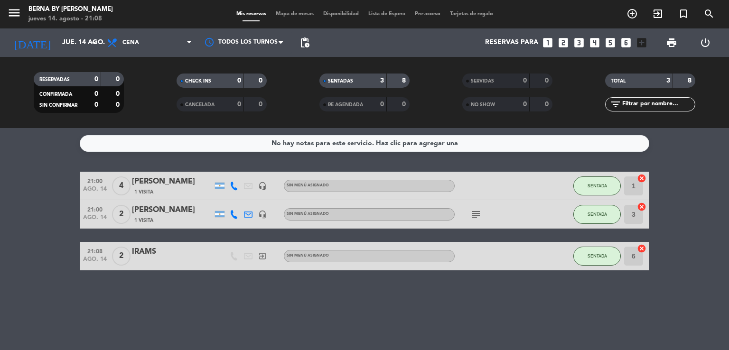
click at [40, 247] on bookings-row "21:00 [DATE] 4 LAURA 1 Visita headset_mic Sin menú asignado SENTADA 1 cancel 21…" at bounding box center [364, 221] width 729 height 99
click at [593, 255] on span "SENTADA" at bounding box center [597, 256] width 19 height 5
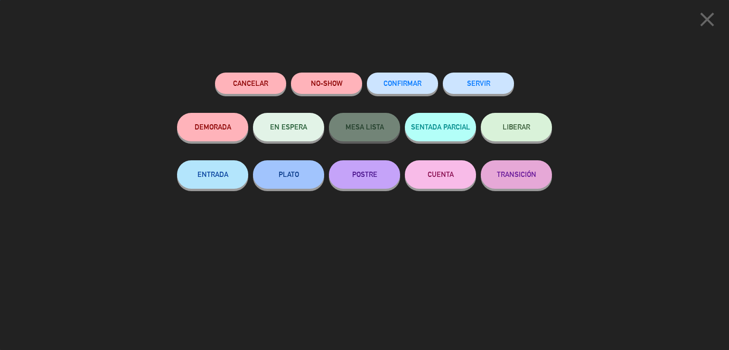
click at [505, 129] on span "LIBERAR" at bounding box center [517, 127] width 28 height 8
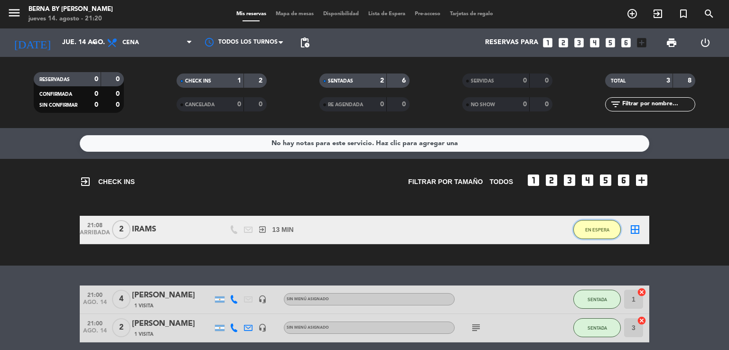
click at [600, 228] on span "EN ESPERA" at bounding box center [597, 229] width 24 height 5
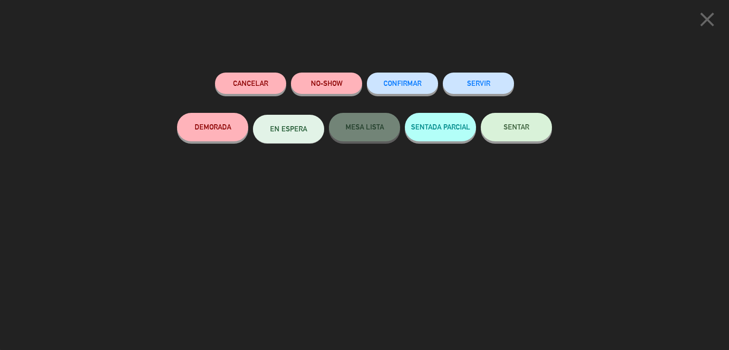
click at [480, 84] on button "SERVIR" at bounding box center [478, 83] width 71 height 21
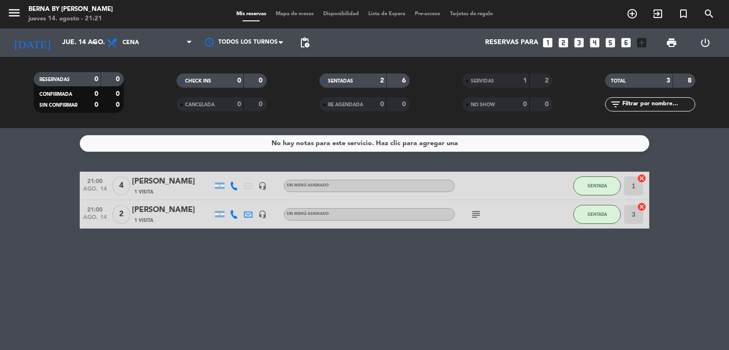
click at [34, 217] on bookings-row "21:00 [DATE] 4 LAURA 1 Visita headset_mic Sin menú asignado SENTADA 1 cancel 21…" at bounding box center [364, 200] width 729 height 57
click at [59, 202] on bookings-row "21:00 [DATE] 4 LAURA 1 Visita headset_mic Sin menú asignado SENTADA 1 cancel 21…" at bounding box center [364, 200] width 729 height 57
click at [65, 178] on bookings-row "21:00 [DATE] 4 LAURA 1 Visita headset_mic Sin menú asignado SENTADA 1 cancel 21…" at bounding box center [364, 200] width 729 height 57
